Goal: Navigation & Orientation: Find specific page/section

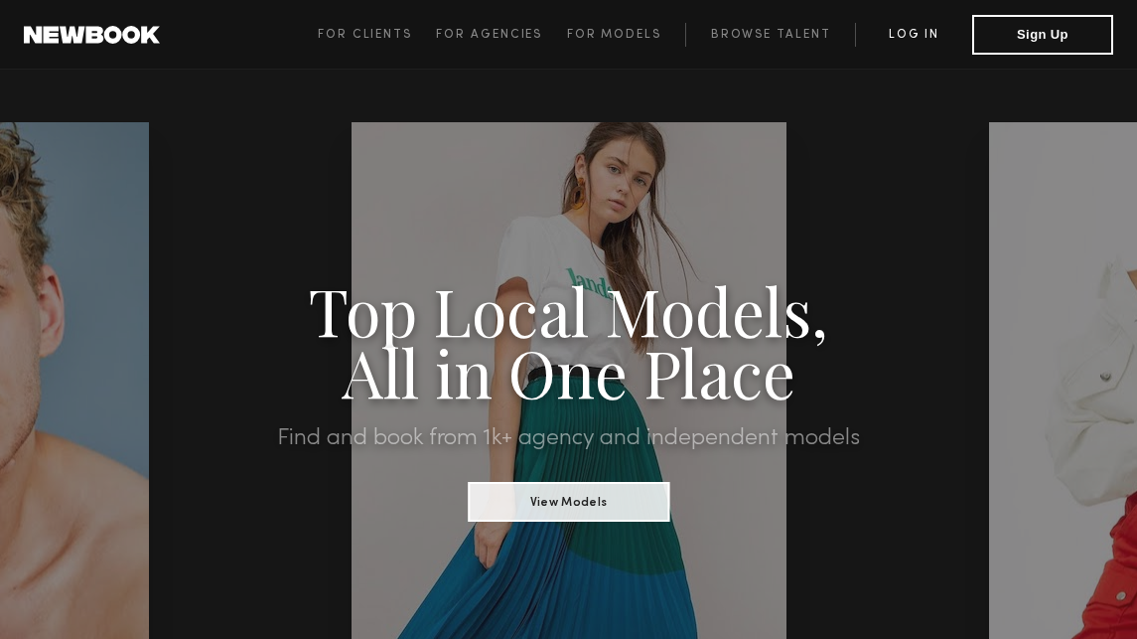
click at [905, 29] on link "Log in" at bounding box center [913, 35] width 117 height 24
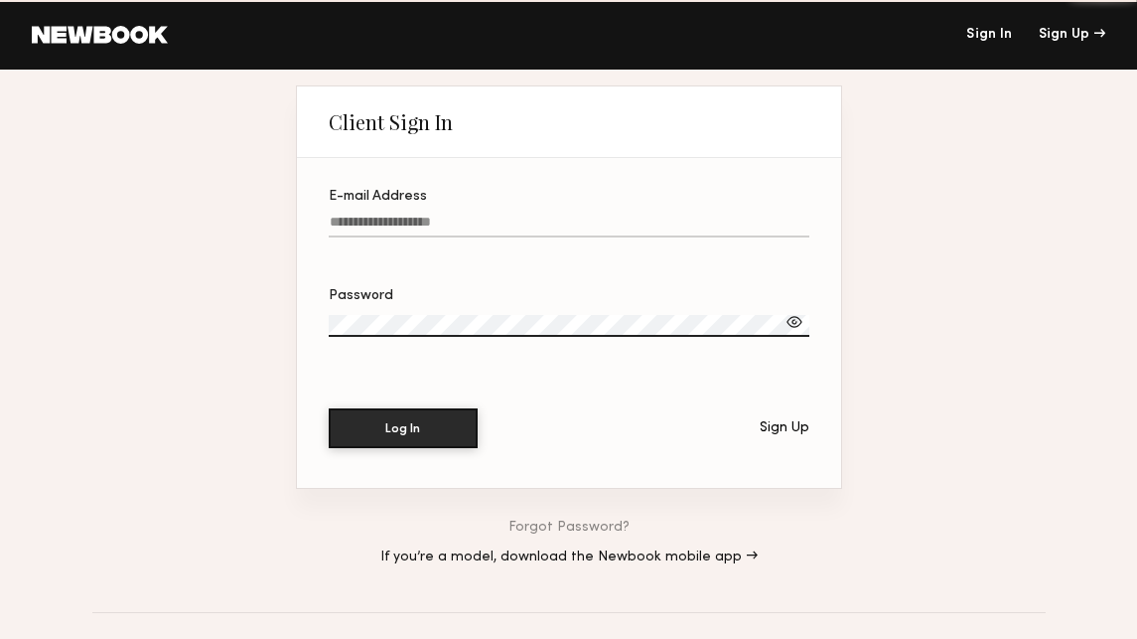
type input "**********"
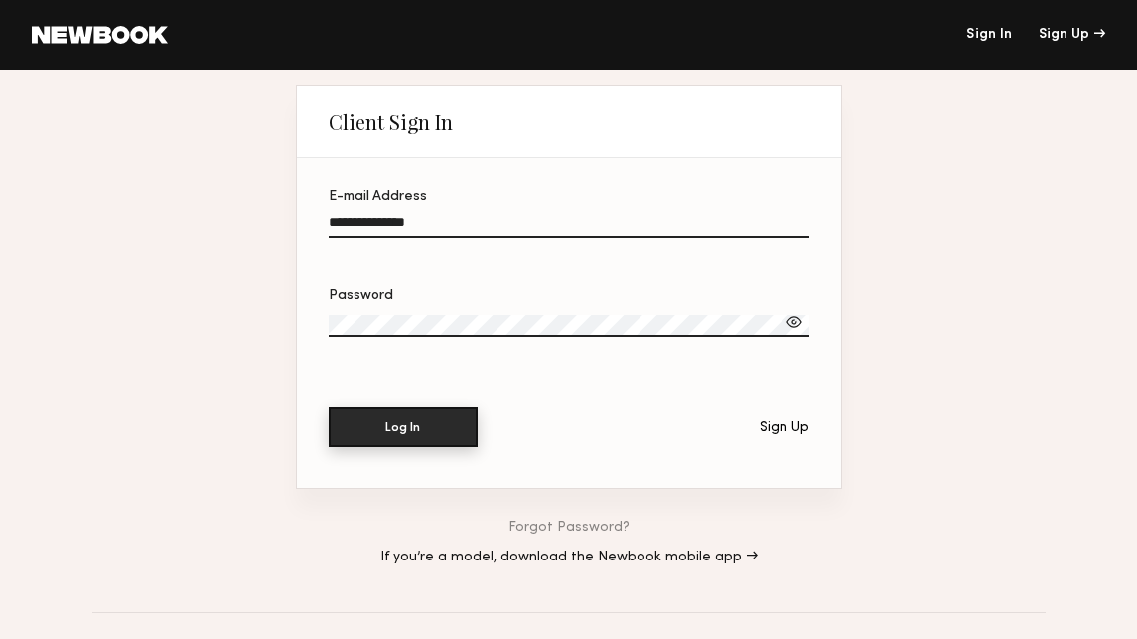
click at [409, 432] on button "Log In" at bounding box center [403, 427] width 149 height 40
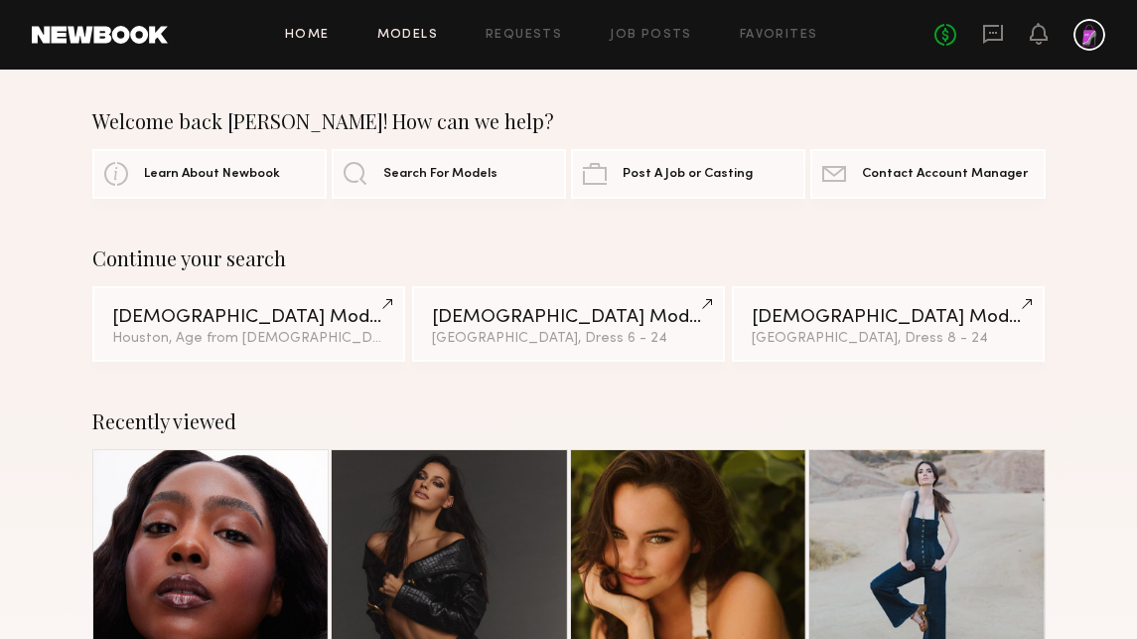
click at [404, 36] on link "Models" at bounding box center [407, 35] width 61 height 13
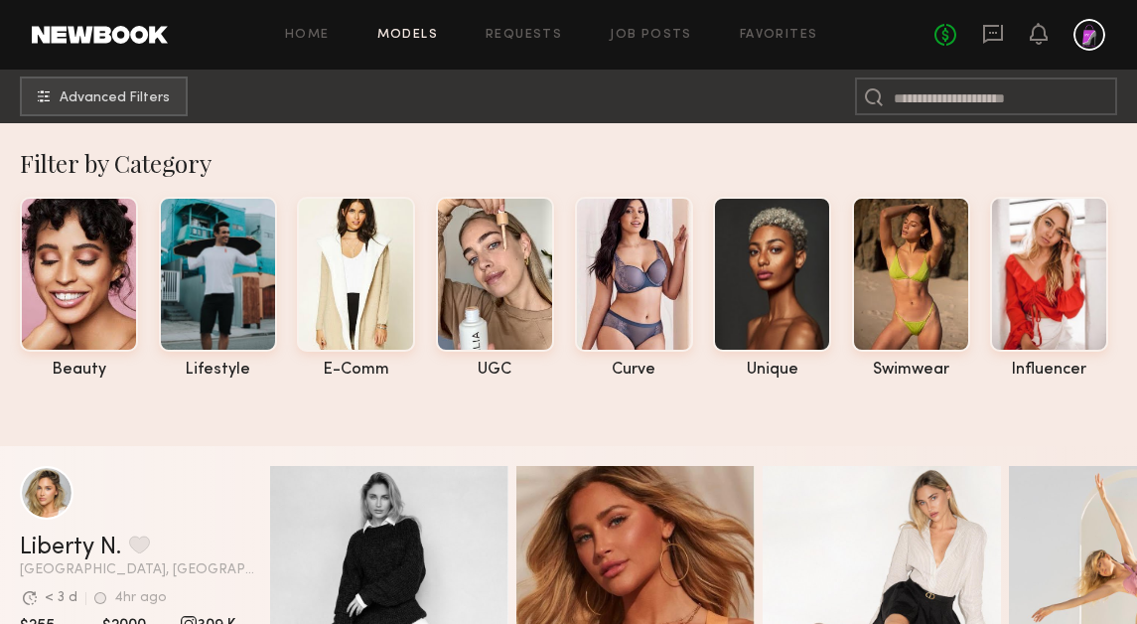
click at [146, 38] on link at bounding box center [100, 35] width 136 height 18
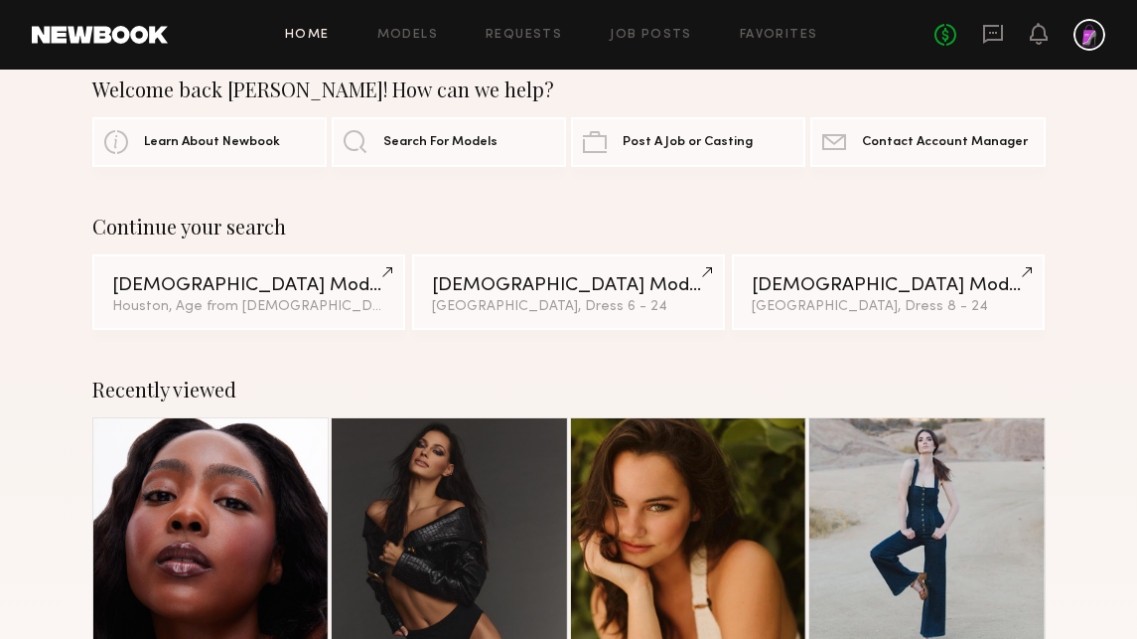
scroll to position [34, 0]
